Goal: Task Accomplishment & Management: Use online tool/utility

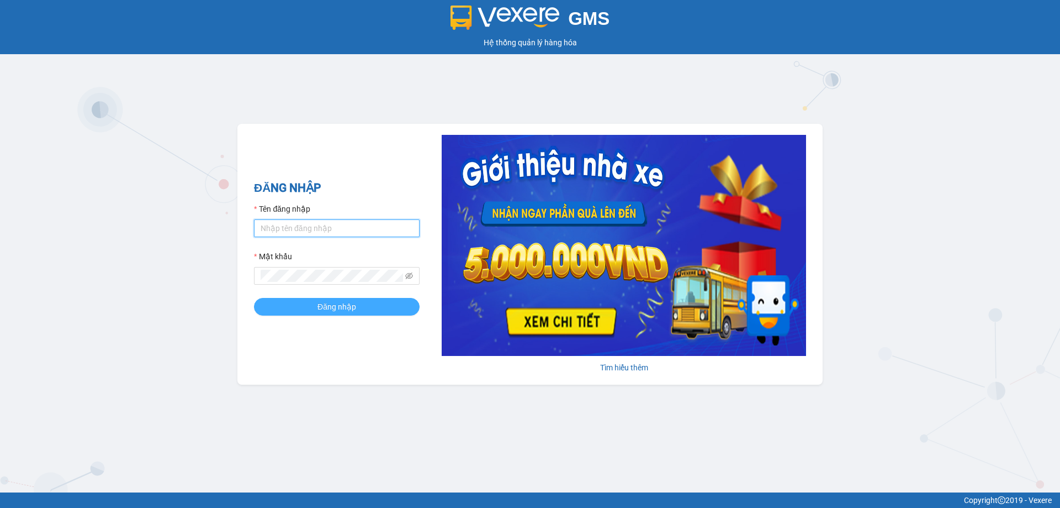
type input "testpm.anhhuyvip"
click at [339, 309] on span "Đăng nhập" at bounding box center [337, 306] width 39 height 12
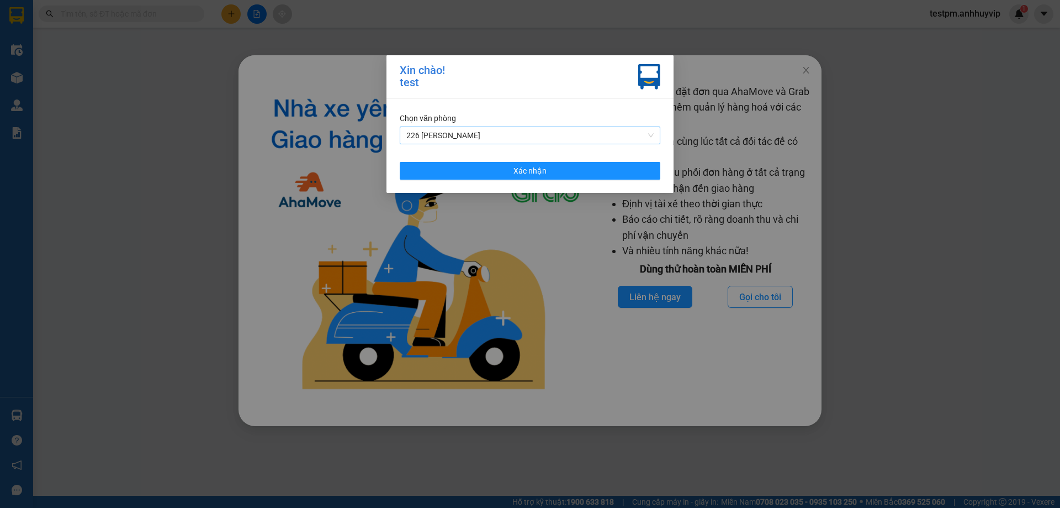
click at [531, 135] on span "226 [PERSON_NAME]" at bounding box center [529, 135] width 247 height 17
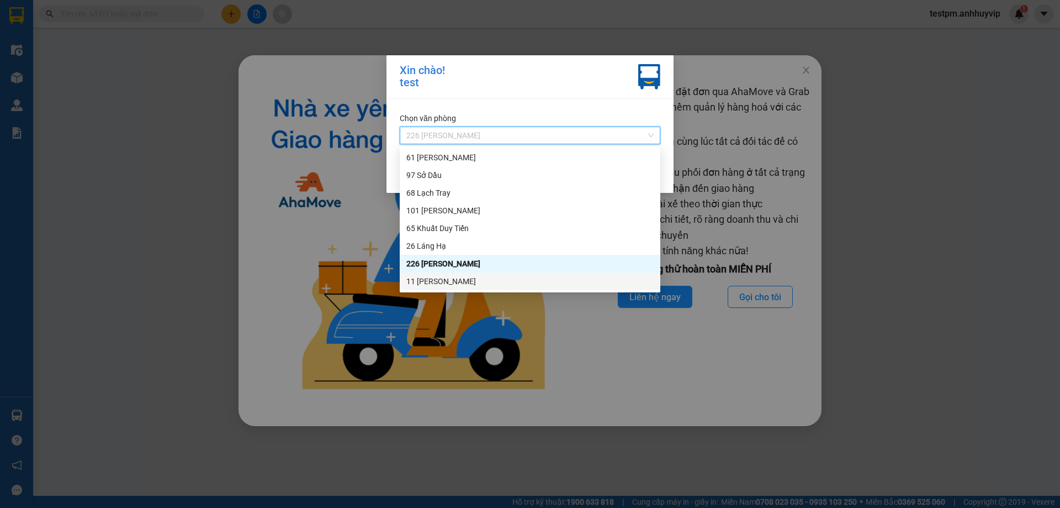
click at [448, 287] on div "11 [PERSON_NAME]" at bounding box center [529, 281] width 247 height 12
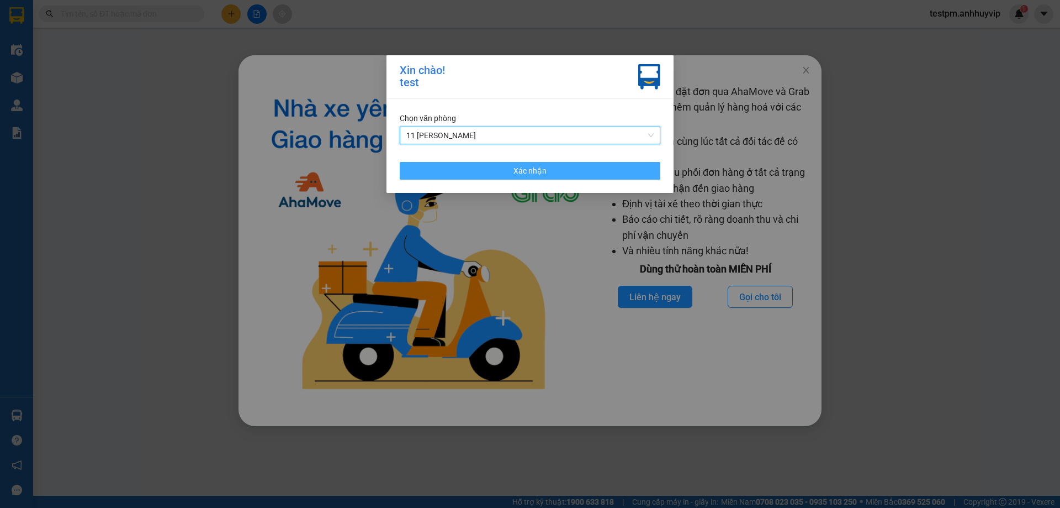
click at [569, 174] on button "Xác nhận" at bounding box center [530, 171] width 261 height 18
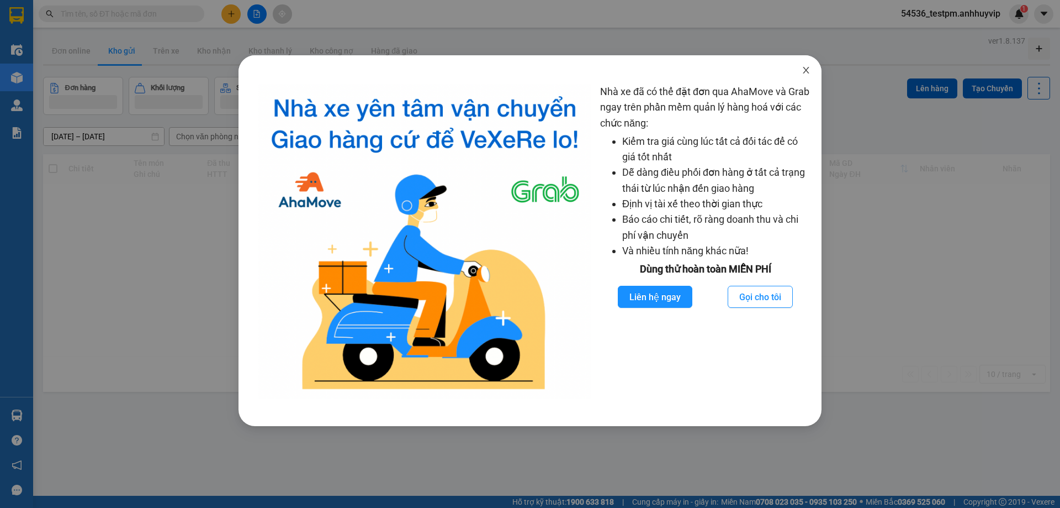
click at [809, 69] on icon "close" at bounding box center [806, 70] width 9 height 9
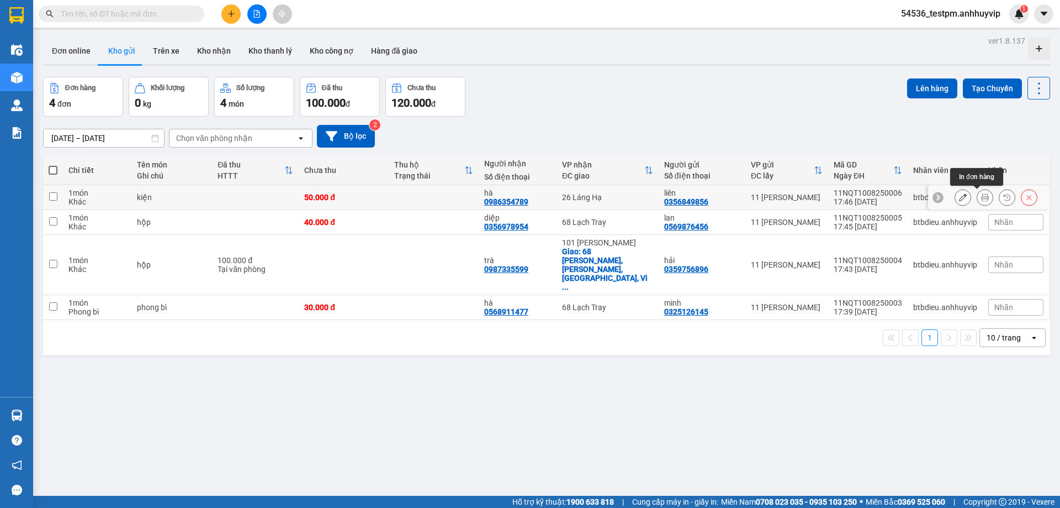
click at [981, 197] on button at bounding box center [985, 197] width 15 height 19
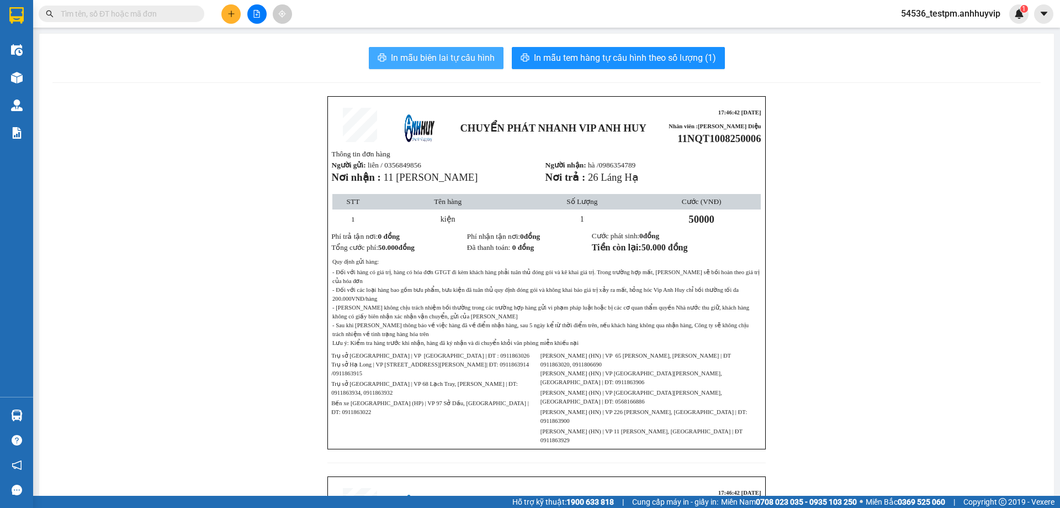
click at [461, 55] on span "In mẫu biên lai tự cấu hình" at bounding box center [443, 58] width 104 height 14
